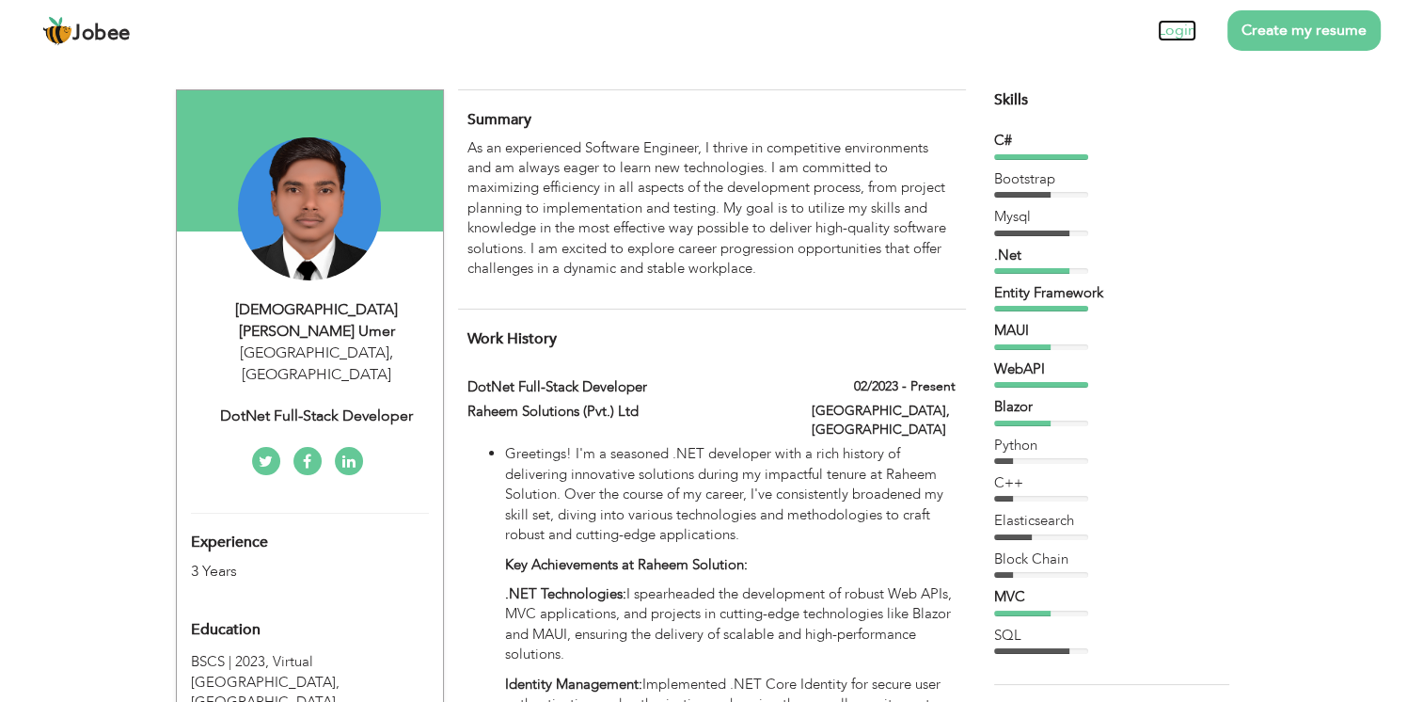
click at [1171, 32] on link "Login" at bounding box center [1177, 31] width 39 height 22
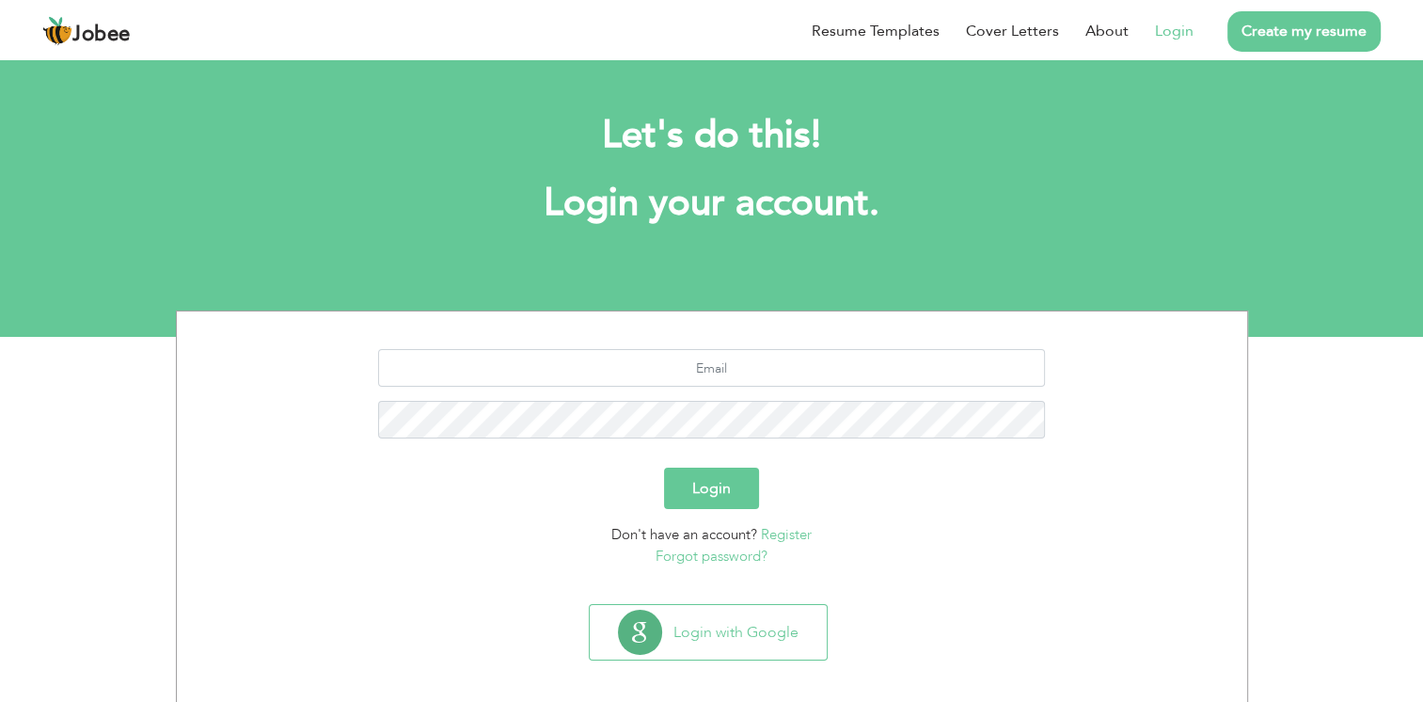
click at [547, 26] on div "Resume Templates Cover Letters About Login Create my resume" at bounding box center [711, 31] width 1339 height 49
click at [1162, 36] on link "Login" at bounding box center [1174, 31] width 39 height 23
click at [762, 375] on input "text" at bounding box center [711, 368] width 667 height 38
type input "adrees4234@gmail.com"
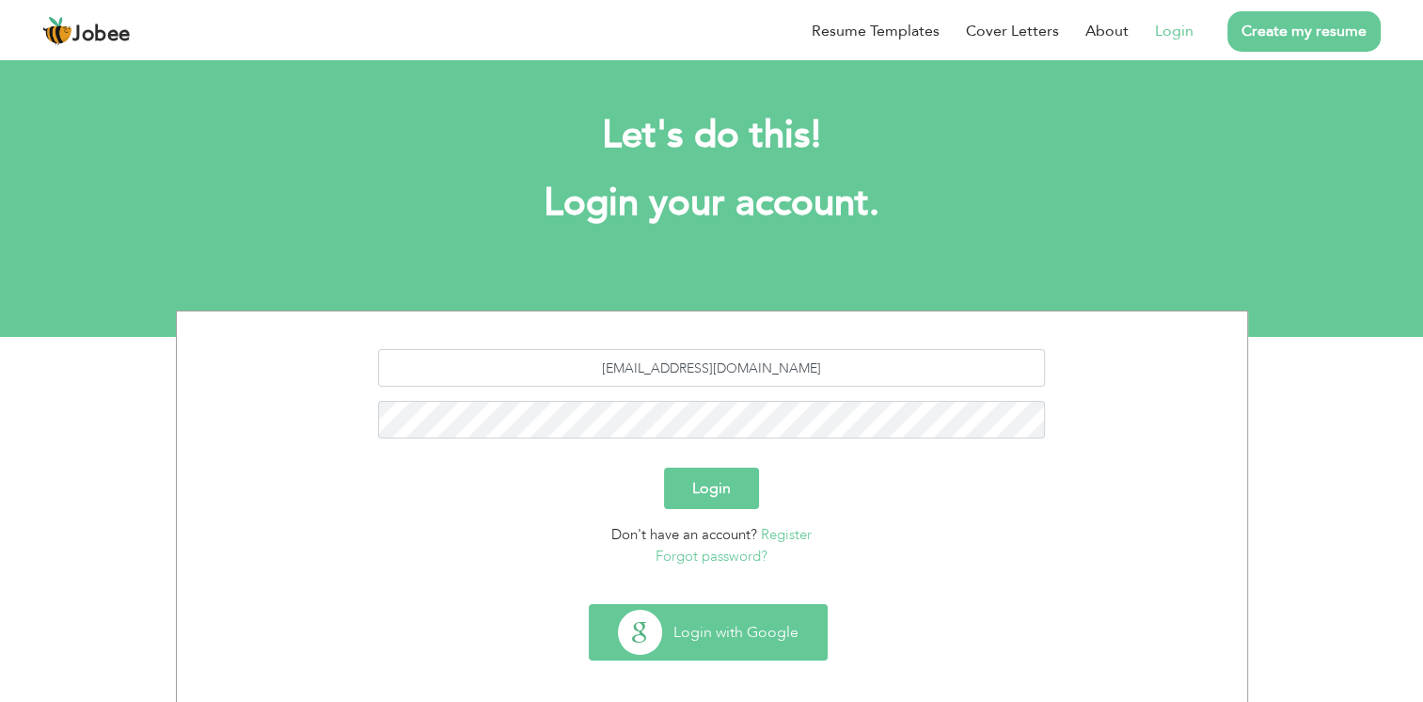
click at [746, 639] on button "Login with Google" at bounding box center [708, 632] width 237 height 55
